Goal: Task Accomplishment & Management: Complete application form

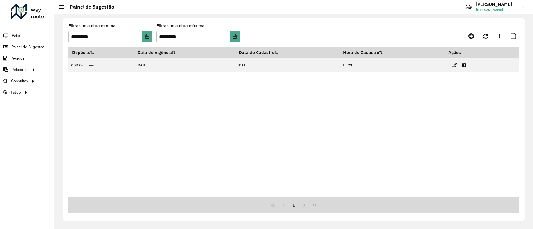
click at [456, 64] on icon at bounding box center [454, 65] width 6 height 6
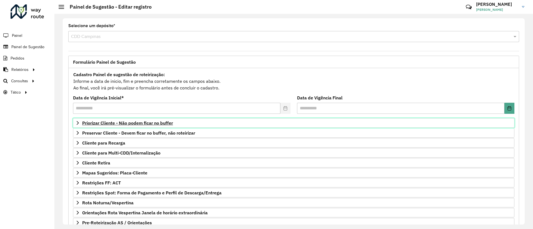
click at [148, 121] on span "Priorizar Cliente - Não podem ficar no buffer" at bounding box center [127, 123] width 91 height 4
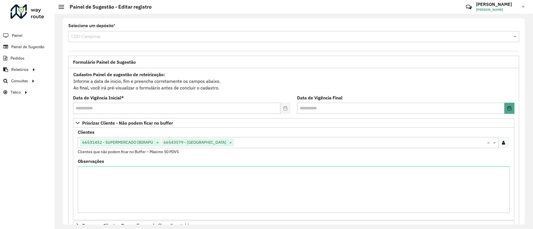
click at [286, 140] on input "text" at bounding box center [359, 143] width 253 height 7
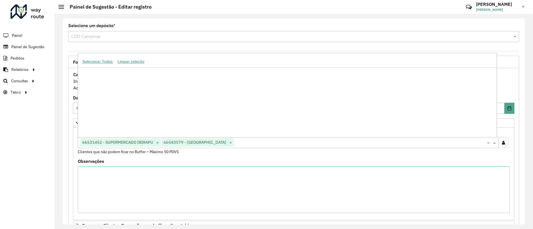
paste input "*****"
type input "*****"
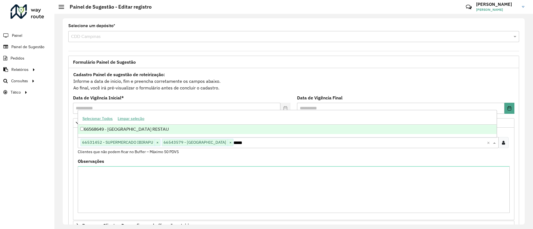
click at [180, 129] on div "66568649 - [GEOGRAPHIC_DATA] RESTAU" at bounding box center [287, 129] width 418 height 9
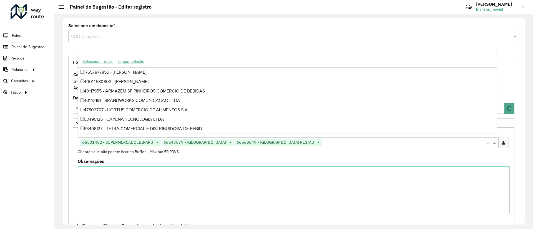
click at [32, 139] on div "Roteirizador AmbevTech Painel Painel de Sugestão Pedidos Relatórios Clientes Cl…" at bounding box center [27, 114] width 54 height 229
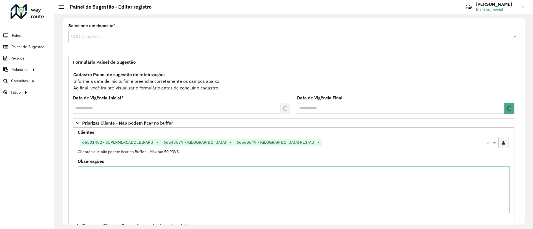
scroll to position [140, 0]
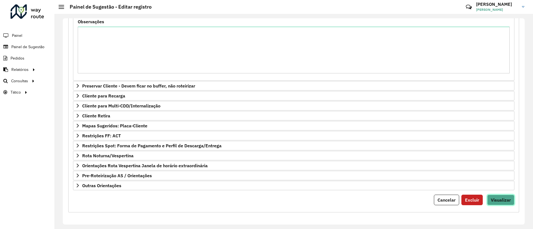
click at [497, 199] on span "Visualizar" at bounding box center [501, 201] width 20 height 6
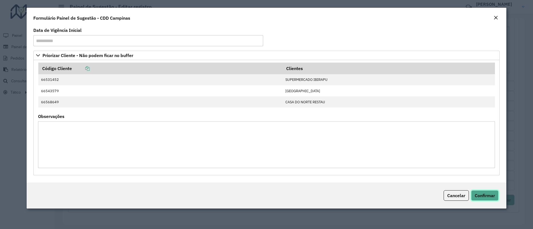
click at [497, 196] on button "Confirmar" at bounding box center [484, 196] width 27 height 11
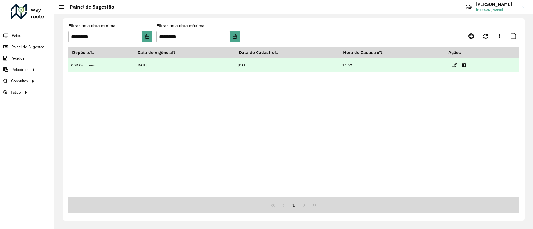
click at [449, 68] on td at bounding box center [460, 65] width 33 height 14
click at [454, 65] on icon at bounding box center [454, 65] width 6 height 6
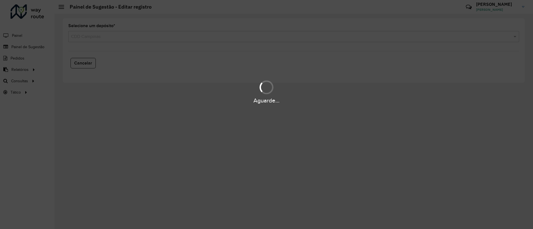
click at [147, 37] on div "Aguarde..." at bounding box center [266, 114] width 533 height 229
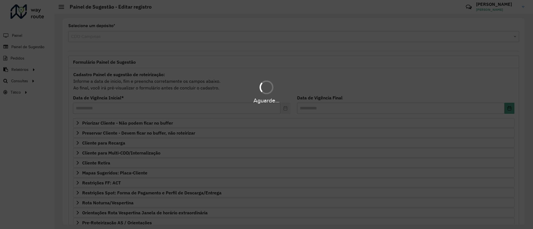
click at [147, 37] on div "Aguarde..." at bounding box center [266, 114] width 533 height 229
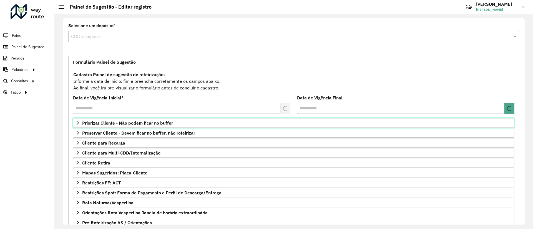
click at [125, 127] on link "Priorizar Cliente - Não podem ficar no buffer" at bounding box center [293, 122] width 441 height 9
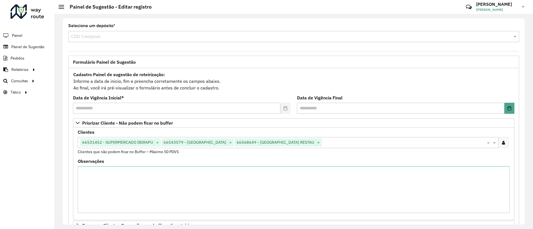
click at [321, 143] on input "text" at bounding box center [403, 143] width 165 height 7
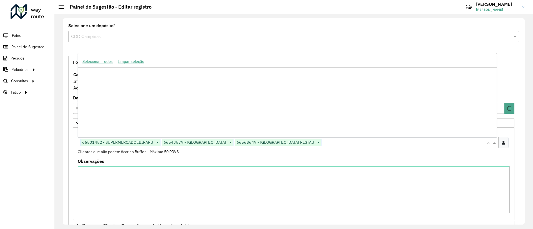
paste input "*****"
type input "*****"
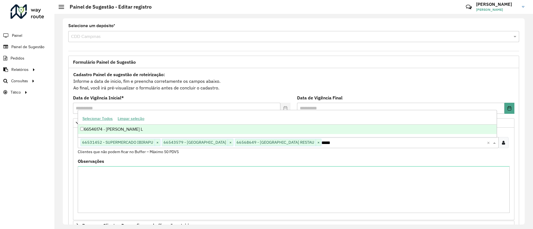
click at [174, 131] on div "66546174 - [PERSON_NAME] L" at bounding box center [287, 129] width 418 height 9
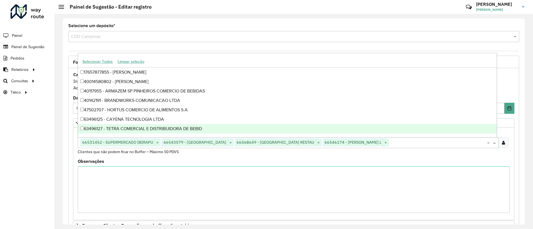
click at [4, 151] on div "Roteirizador AmbevTech Painel Painel de Sugestão Pedidos Relatórios Clientes Cl…" at bounding box center [27, 114] width 54 height 229
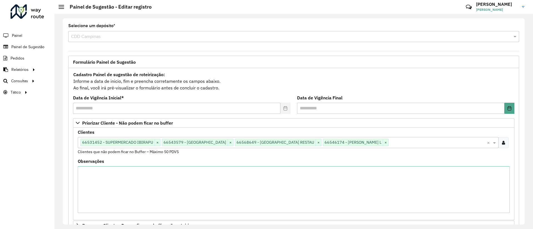
scroll to position [140, 0]
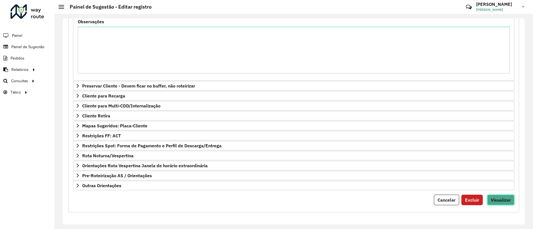
click at [499, 196] on button "Visualizar" at bounding box center [500, 200] width 27 height 11
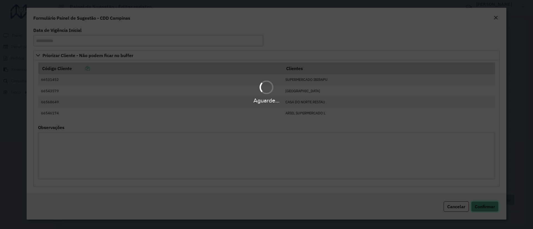
click at [486, 209] on span "Confirmar" at bounding box center [484, 207] width 20 height 6
